Goal: Obtain resource: Download file/media

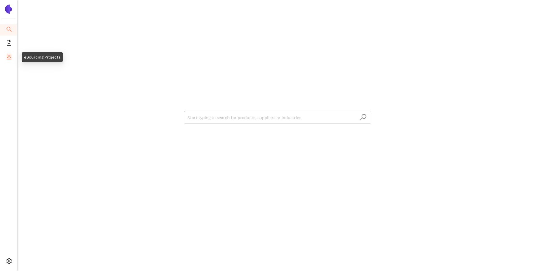
click at [3, 56] on li "eSourcing Projects" at bounding box center [8, 56] width 17 height 11
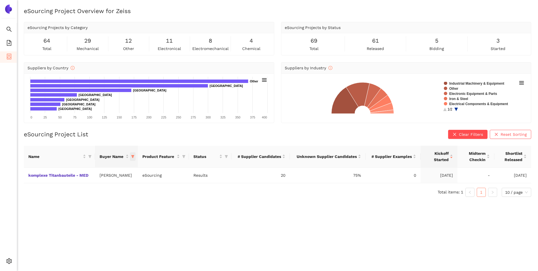
click at [132, 155] on icon "filter" at bounding box center [132, 156] width 3 height 3
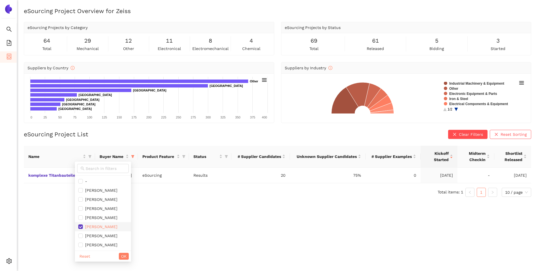
click at [81, 226] on input "checkbox" at bounding box center [80, 226] width 5 height 5
checkbox input "false"
click at [127, 257] on span "OK" at bounding box center [123, 256] width 5 height 6
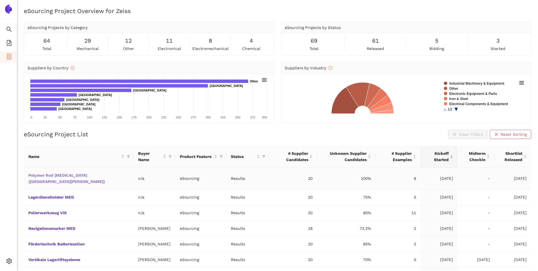
click at [0, 0] on link "Polymer Rod [MEDICAL_DATA] ([GEOGRAPHIC_DATA][PERSON_NAME])" at bounding box center [0, 0] width 0 height 0
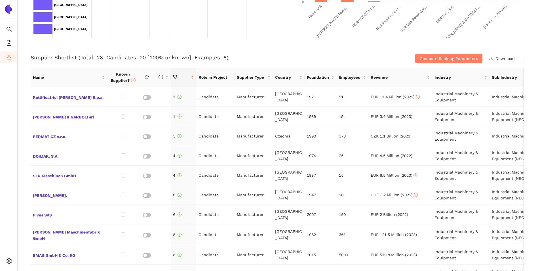
scroll to position [193, 0]
click at [66, 96] on span "Rettificatrici [PERSON_NAME] S.p.a." at bounding box center [69, 96] width 72 height 7
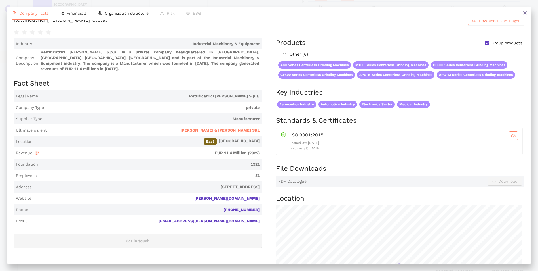
scroll to position [0, 0]
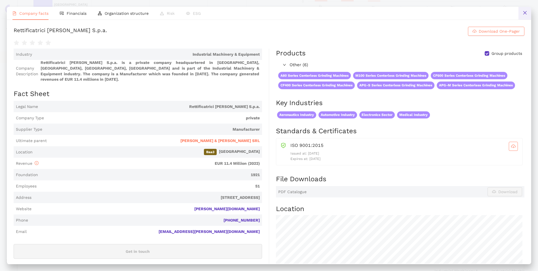
click at [524, 10] on icon "close" at bounding box center [525, 12] width 5 height 5
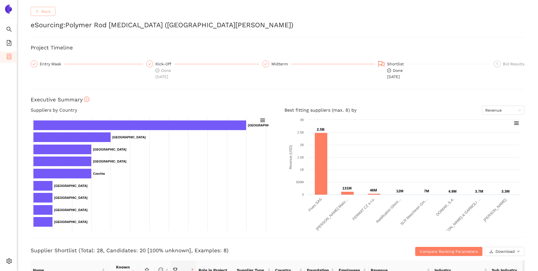
click at [41, 9] on span "Back" at bounding box center [45, 11] width 9 height 6
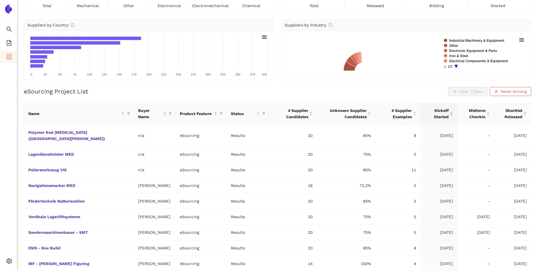
scroll to position [43, 0]
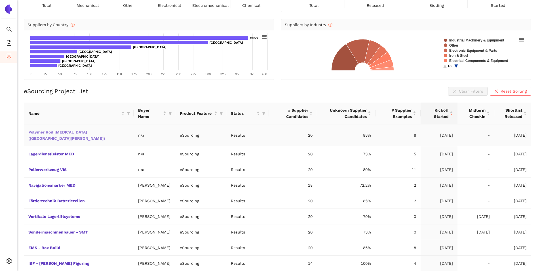
click at [0, 0] on link "Polymer Rod [MEDICAL_DATA] ([GEOGRAPHIC_DATA][PERSON_NAME])" at bounding box center [0, 0] width 0 height 0
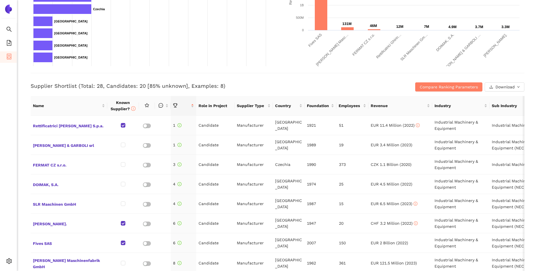
click at [251, 86] on h3 "Supplier Shortlist (Total: 28, Candidates: 20 [85% unknown], Examples: 8)" at bounding box center [195, 85] width 329 height 7
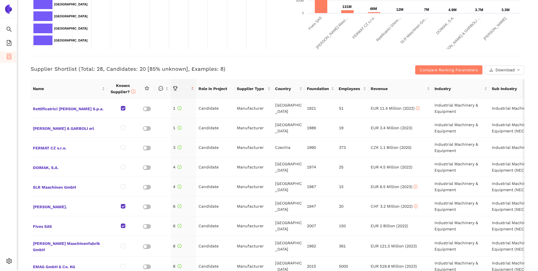
click at [245, 69] on h3 "Supplier Shortlist (Total: 28, Candidates: 20 [85% unknown], Examples: 8)" at bounding box center [195, 68] width 329 height 7
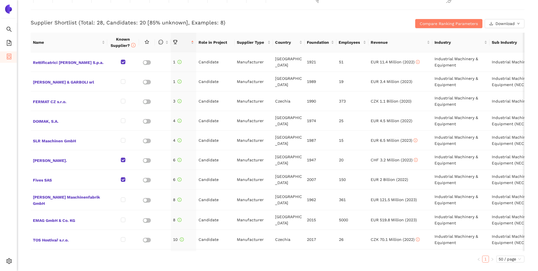
scroll to position [228, 0]
click at [501, 49] on span "XLSX" at bounding box center [499, 48] width 9 height 6
drag, startPoint x: 264, startPoint y: 16, endPoint x: 264, endPoint y: 20, distance: 3.7
click at [264, 16] on div "Supplier Shortlist (Total: 28, Candidates: 20 [85% unknown], Examples: 8) Compa…" at bounding box center [278, 19] width 494 height 18
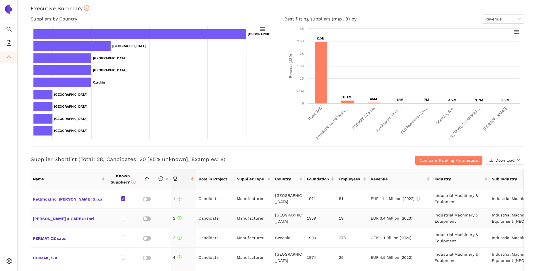
scroll to position [91, 0]
click at [510, 159] on span "Download" at bounding box center [505, 160] width 19 height 6
click at [288, 152] on div "Supplier Shortlist (Total: 28, Candidates: 20 [85% unknown], Examples: 8) Compa…" at bounding box center [278, 155] width 494 height 18
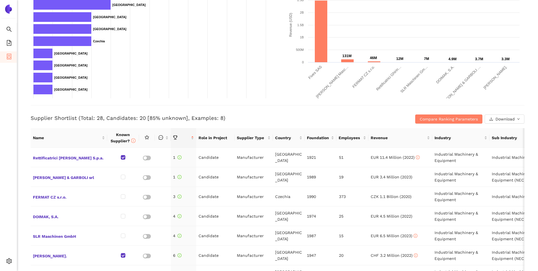
scroll to position [133, 0]
click at [427, 120] on span "Compare Ranking Parameters" at bounding box center [449, 118] width 58 height 6
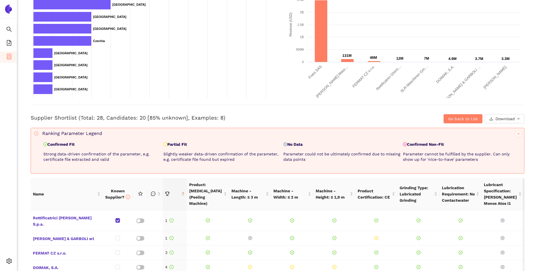
click at [517, 135] on icon "close" at bounding box center [519, 134] width 4 height 4
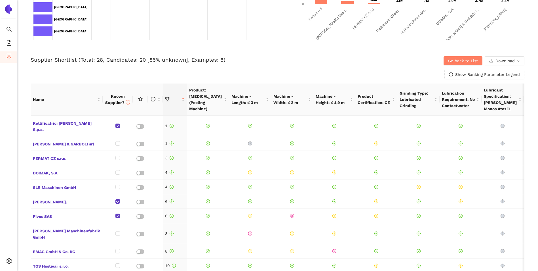
scroll to position [191, 0]
